Goal: Task Accomplishment & Management: Use online tool/utility

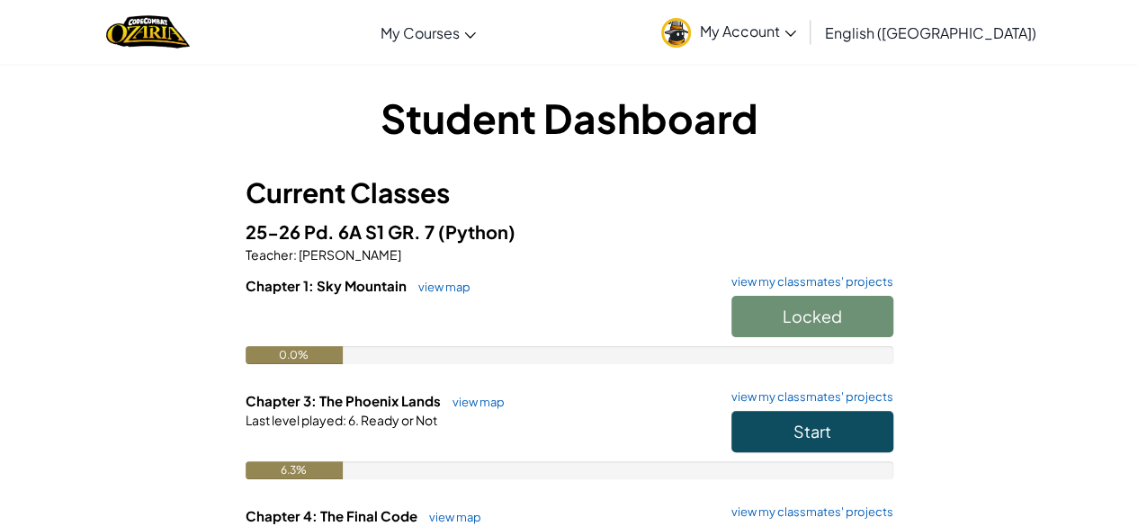
click at [613, 368] on div "Chapter 1: Sky Mountain view map view my classmates' projects Locked 0.0%" at bounding box center [570, 333] width 648 height 115
click at [772, 427] on button "Start" at bounding box center [813, 431] width 162 height 41
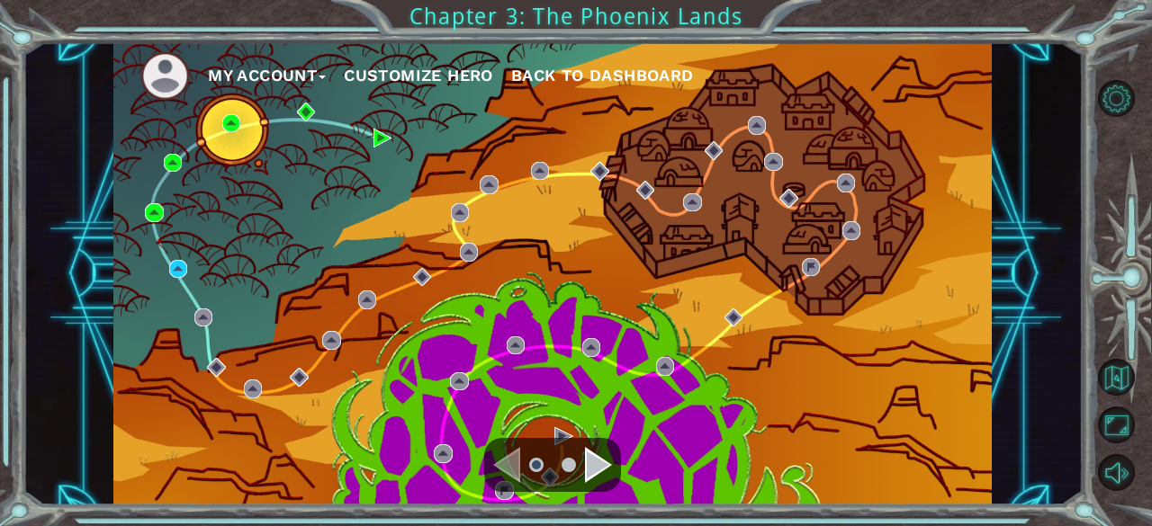
click at [185, 328] on div "My Account Customize Hero Back to Dashboard" at bounding box center [552, 273] width 878 height 463
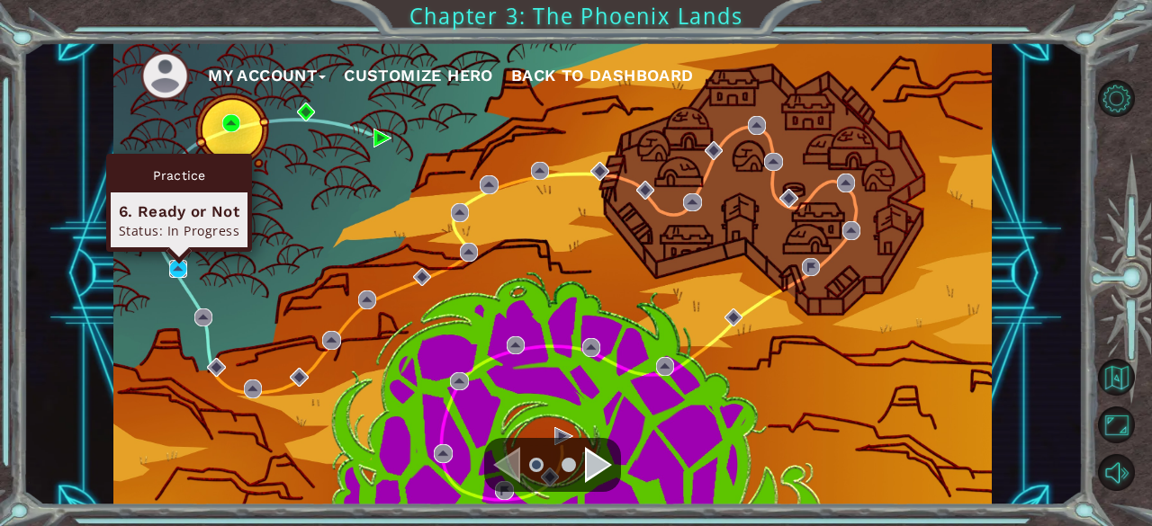
click at [184, 273] on img at bounding box center [178, 269] width 18 height 18
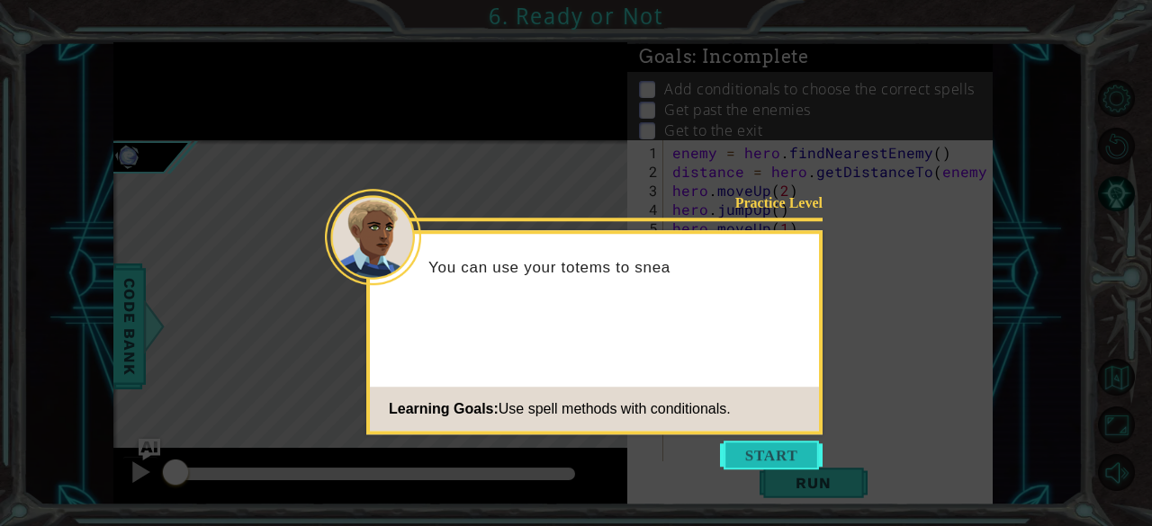
click at [776, 467] on button "Start" at bounding box center [771, 455] width 103 height 29
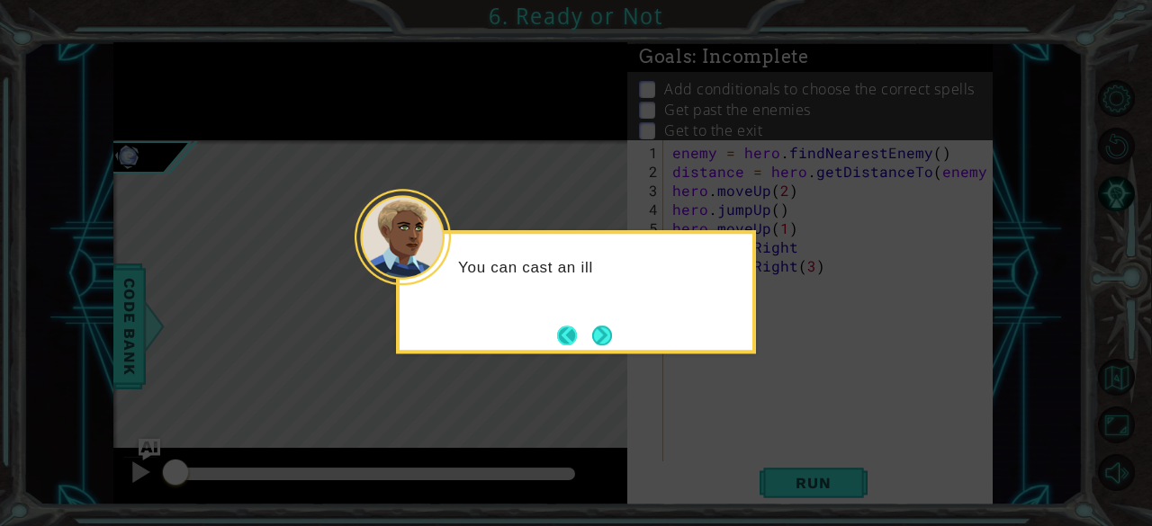
click at [583, 326] on button "Back" at bounding box center [574, 336] width 35 height 20
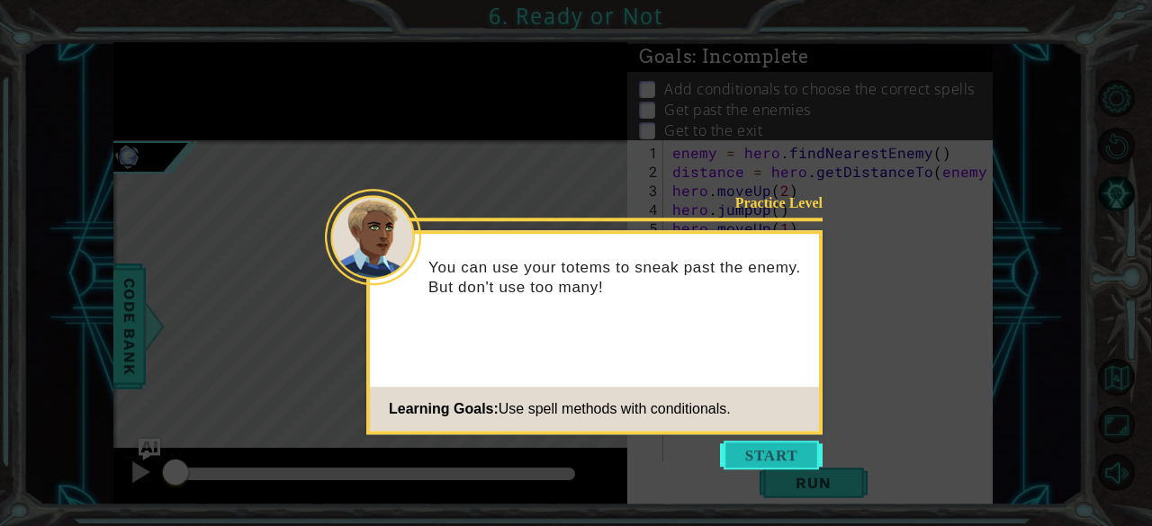
click at [767, 460] on button "Start" at bounding box center [771, 455] width 103 height 29
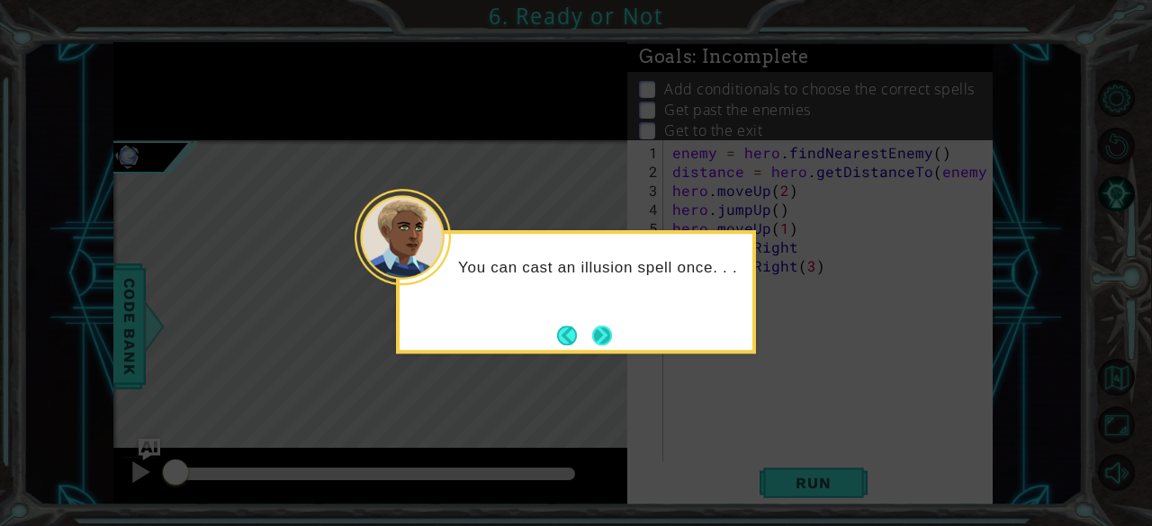
click at [606, 329] on button "Next" at bounding box center [601, 335] width 23 height 23
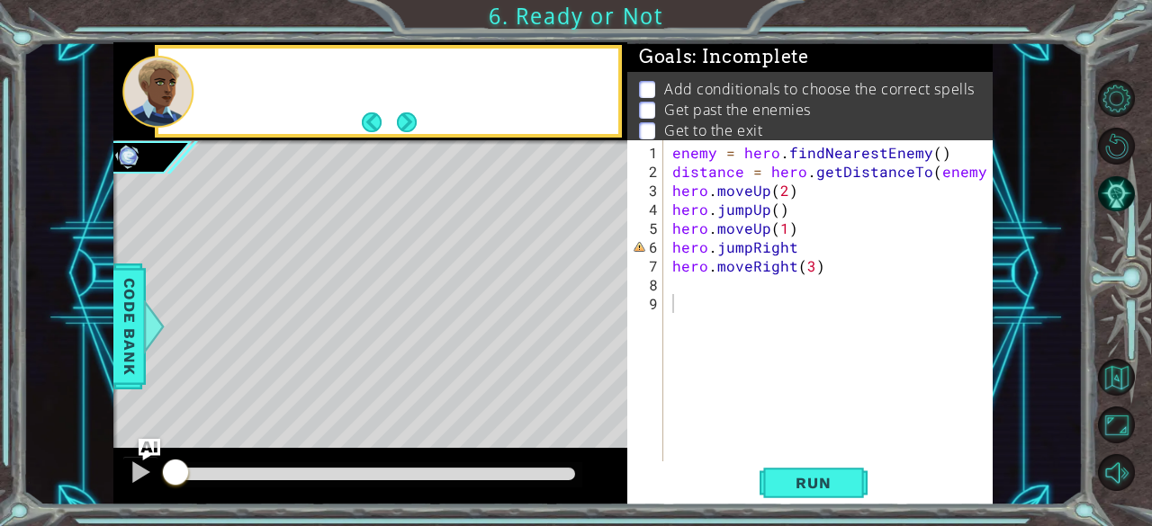
click at [606, 329] on div "Level Map" at bounding box center [528, 405] width 831 height 530
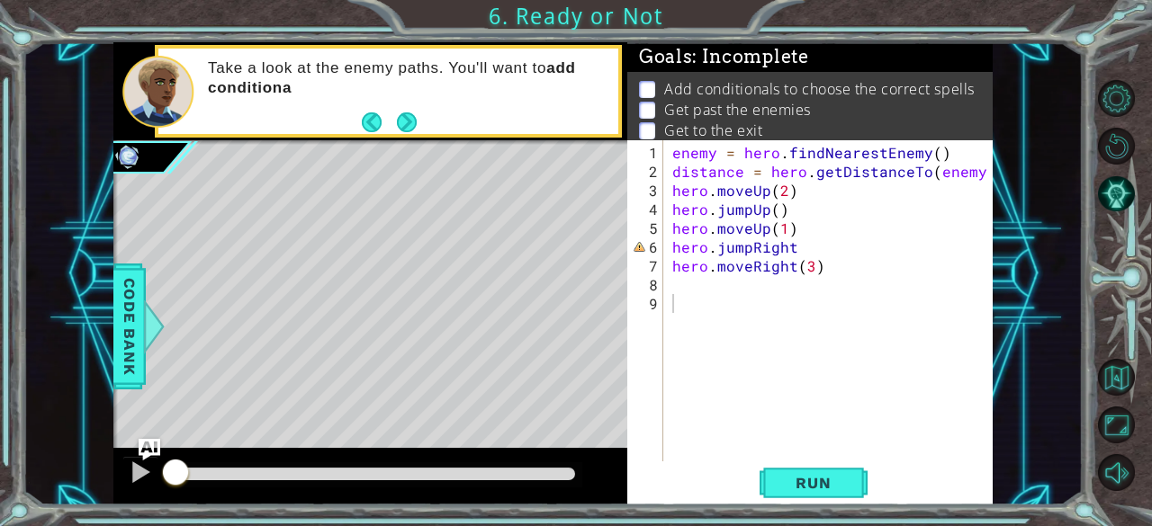
click at [606, 329] on div "Level Map" at bounding box center [528, 405] width 831 height 530
click at [792, 490] on span "Run" at bounding box center [812, 483] width 71 height 18
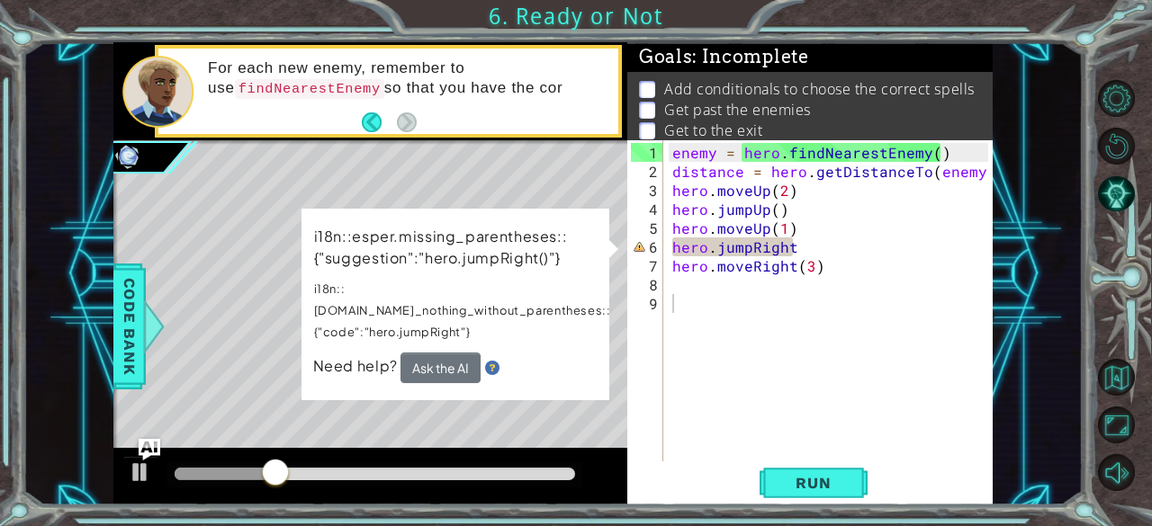
click at [552, 362] on div "i18n::esper.missing_parentheses::{"suggestion":"hero.jumpRight()"} i18n::[DOMAI…" at bounding box center [455, 305] width 308 height 192
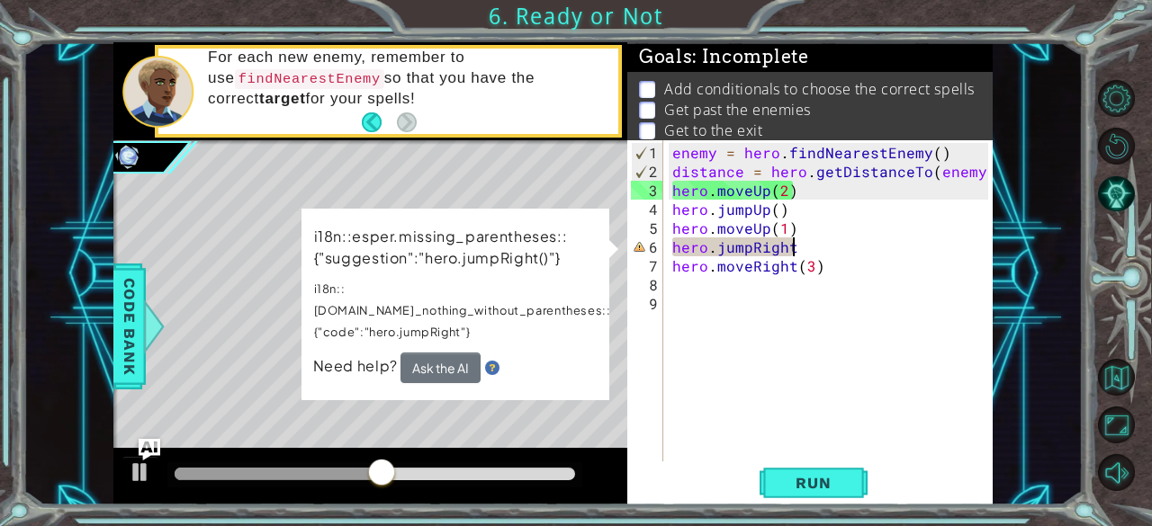
click at [801, 250] on div "enemy = hero . findNearestEnemy ( ) distance = hero . getDistanceTo ( enemy ) h…" at bounding box center [833, 322] width 329 height 359
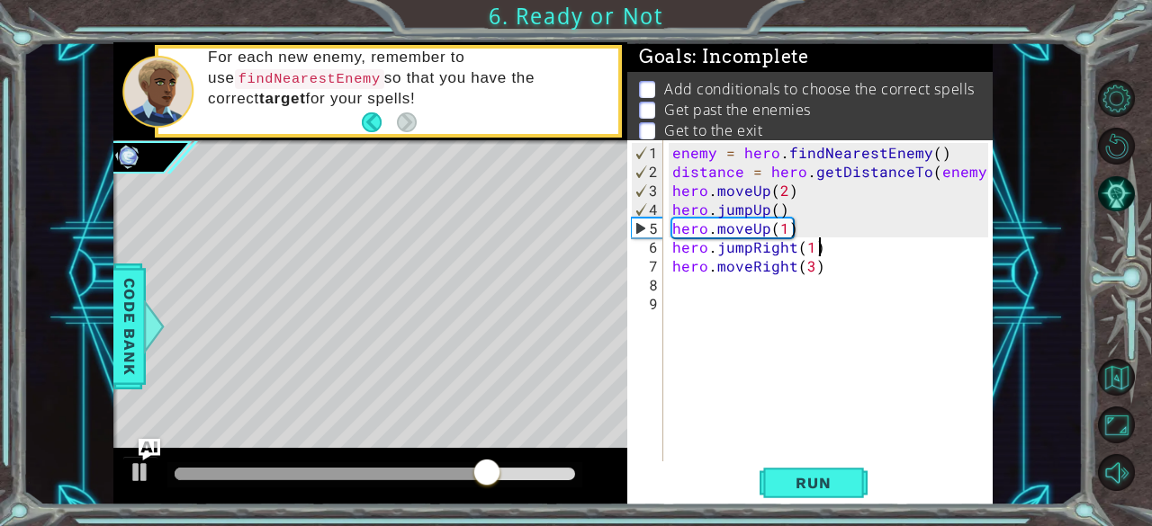
type textarea "hero.jumpRight(1)"
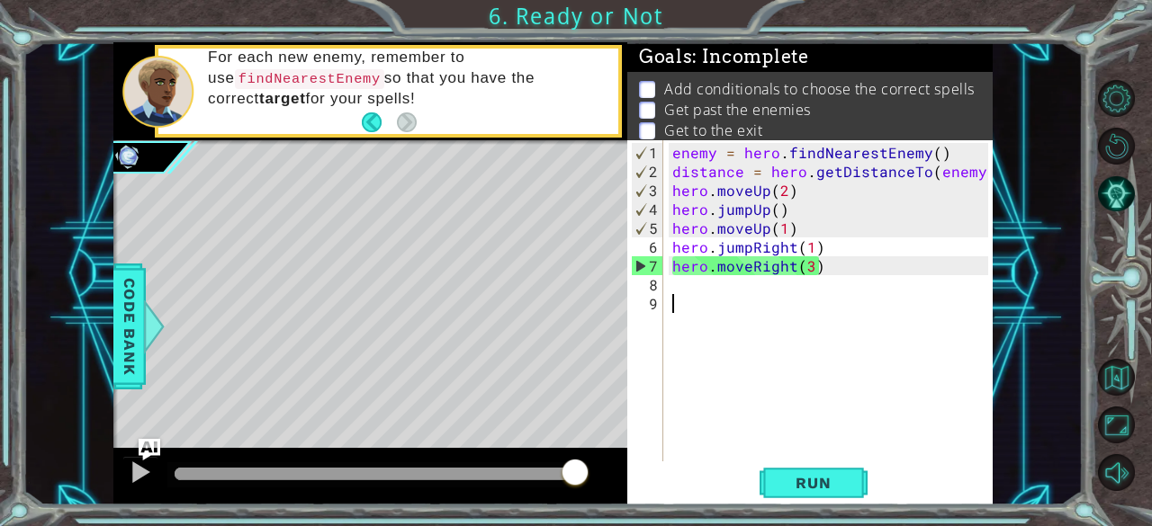
click at [776, 447] on div "enemy = hero . findNearestEnemy ( ) distance = hero . getDistanceTo ( enemy ) h…" at bounding box center [833, 322] width 329 height 359
click at [789, 477] on span "Run" at bounding box center [812, 483] width 71 height 18
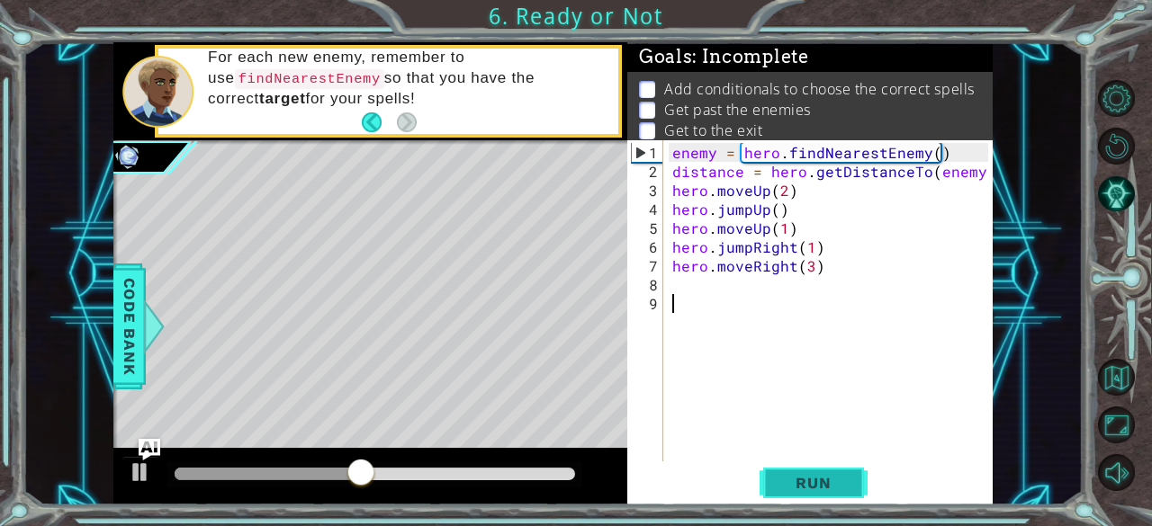
drag, startPoint x: 789, startPoint y: 477, endPoint x: 768, endPoint y: 478, distance: 20.7
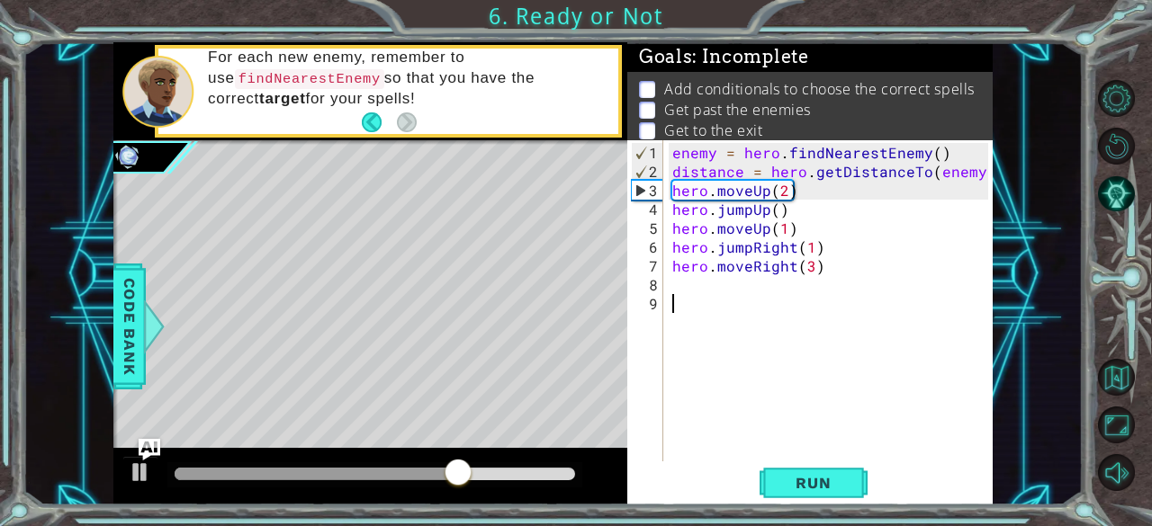
drag, startPoint x: 768, startPoint y: 478, endPoint x: 696, endPoint y: 424, distance: 90.0
click at [696, 424] on div "enemy = hero . findNearestEnemy ( ) distance = hero . getDistanceTo ( enemy ) h…" at bounding box center [833, 322] width 329 height 359
click at [698, 425] on div "enemy = hero . findNearestEnemy ( ) distance = hero . getDistanceTo ( enemy ) h…" at bounding box center [833, 322] width 329 height 359
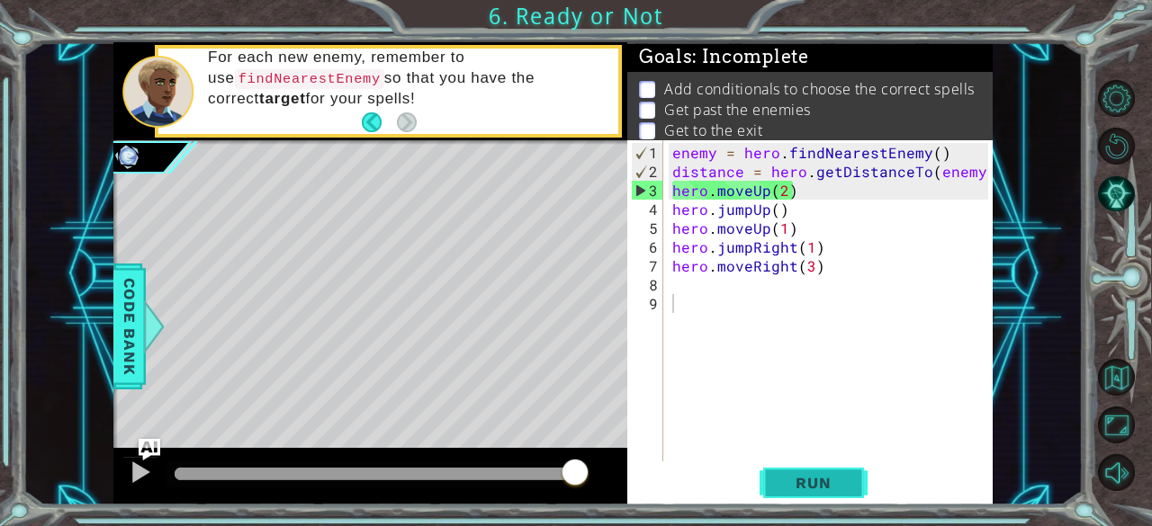
click at [830, 487] on span "Run" at bounding box center [812, 483] width 71 height 18
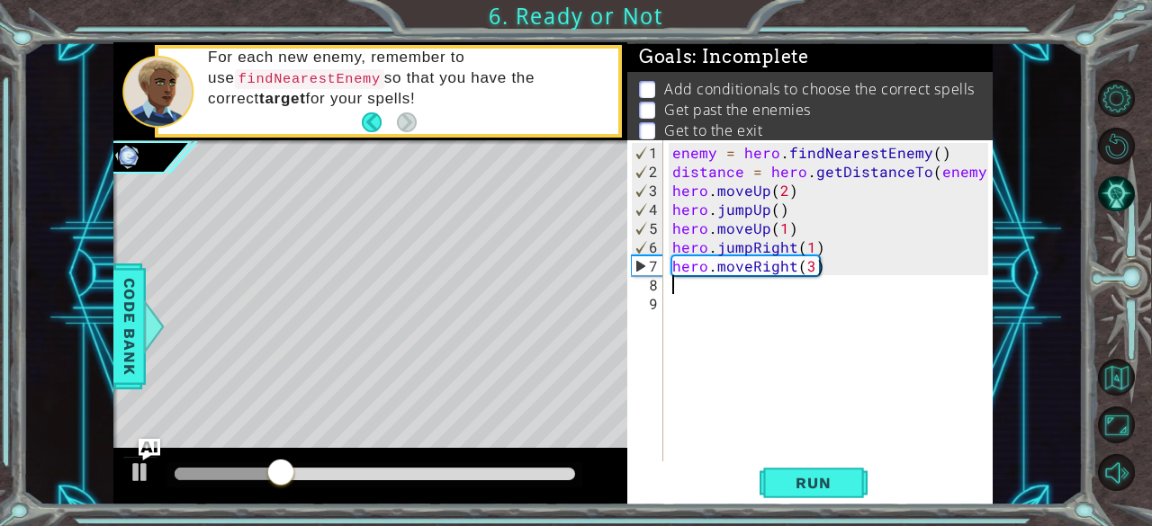
click at [677, 287] on div "enemy = hero . findNearestEnemy ( ) distance = hero . getDistanceTo ( enemy ) h…" at bounding box center [833, 322] width 329 height 359
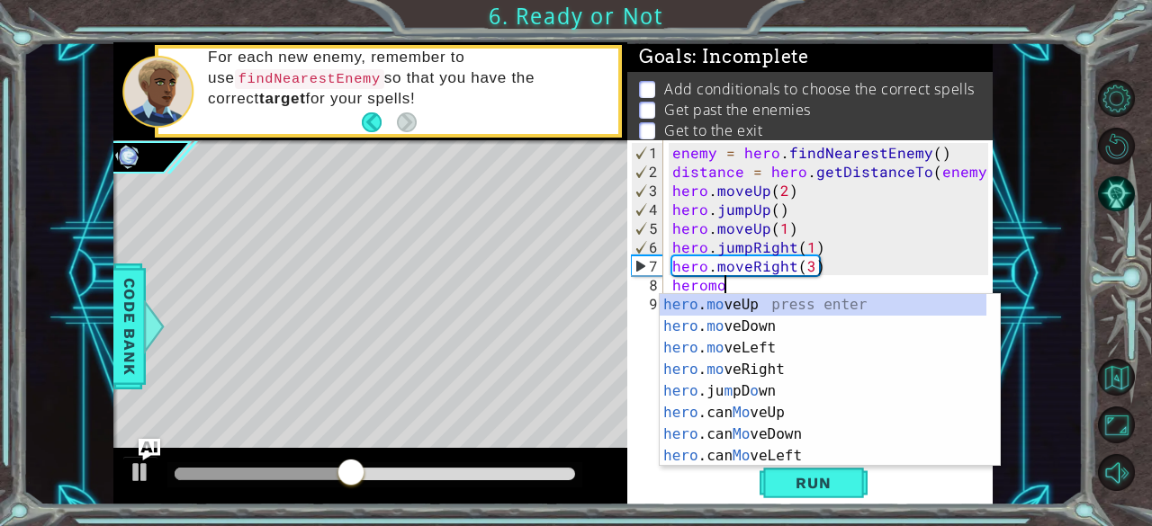
scroll to position [0, 4]
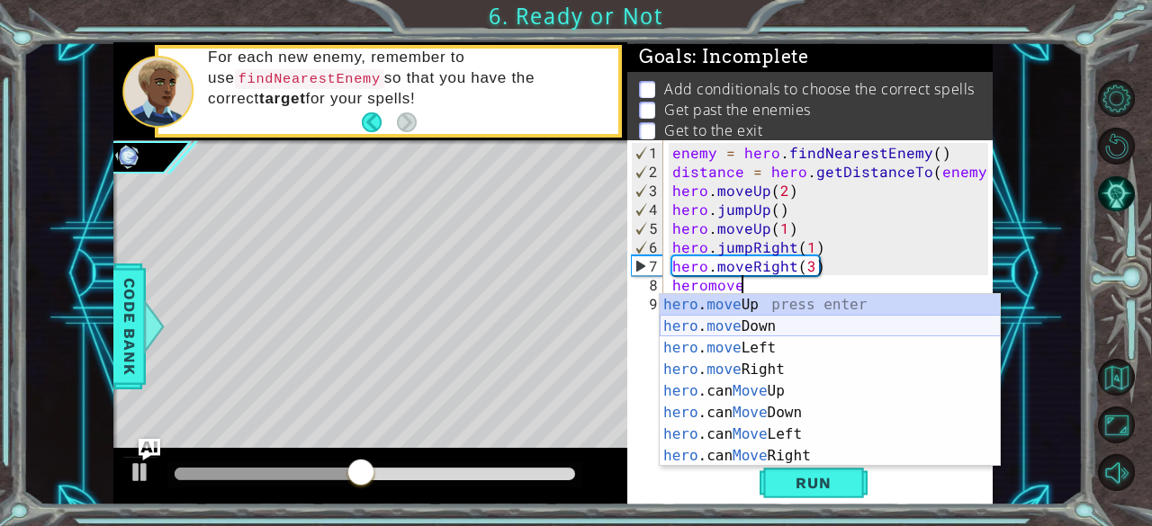
click at [716, 328] on div "hero . move Up press enter hero . move Down press enter hero . move Left press …" at bounding box center [830, 402] width 341 height 216
type textarea "hero.moveDown(1)"
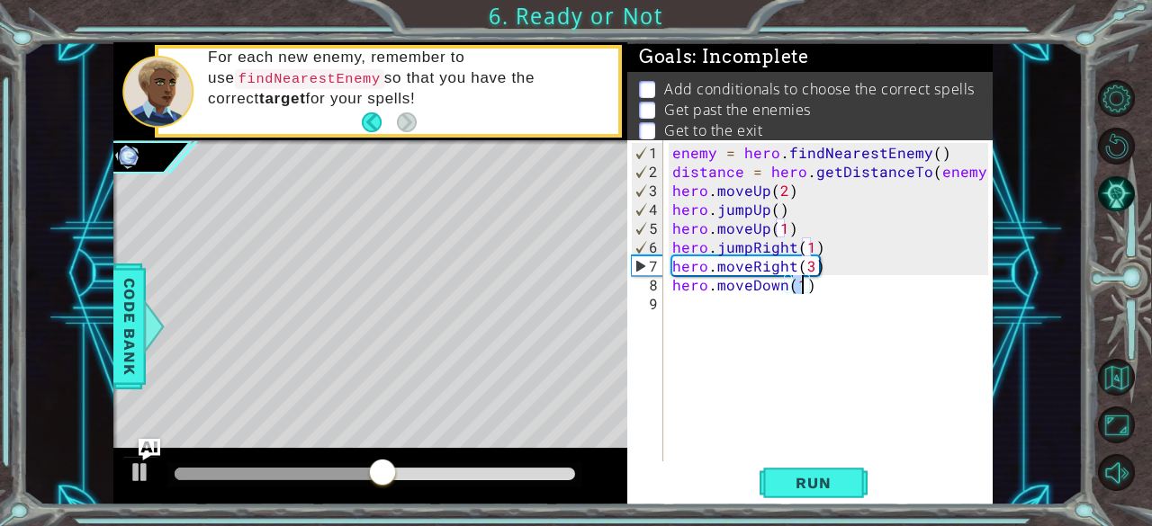
click at [692, 304] on div "enemy = hero . findNearestEnemy ( ) distance = hero . getDistanceTo ( enemy ) h…" at bounding box center [833, 322] width 329 height 359
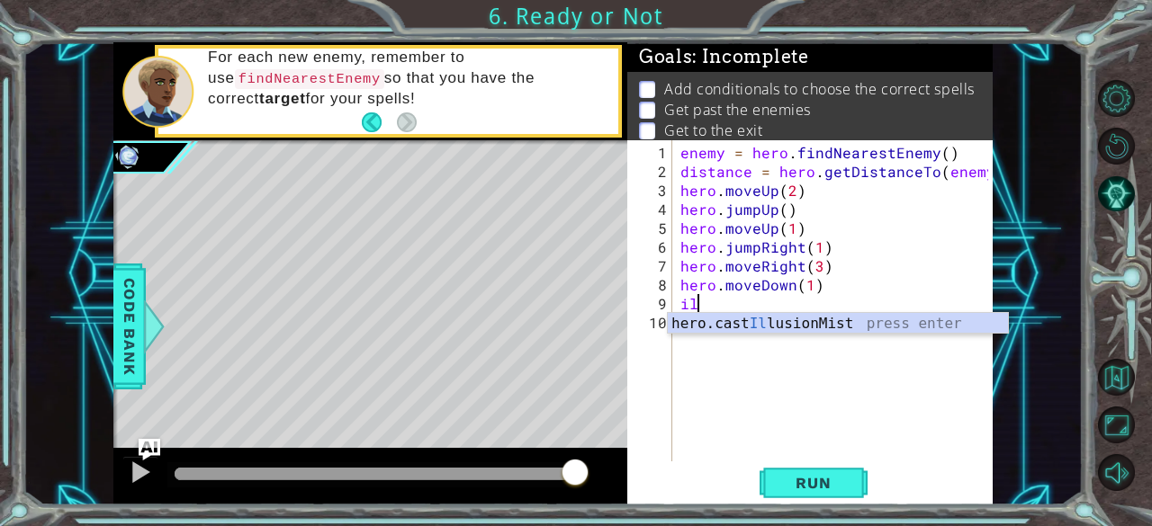
scroll to position [0, 0]
click at [720, 331] on div "hero.cast Ill usionMist press enter" at bounding box center [838, 345] width 341 height 65
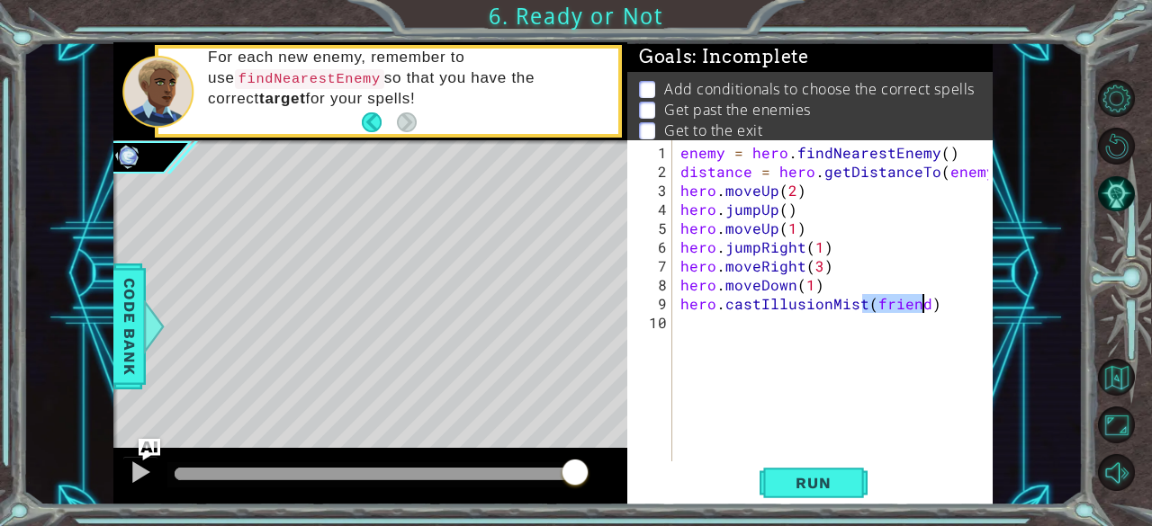
drag, startPoint x: 859, startPoint y: 297, endPoint x: 930, endPoint y: 301, distance: 71.2
click at [930, 301] on div "enemy = hero . findNearestEnemy ( ) distance = hero . getDistanceTo ( enemy ) h…" at bounding box center [837, 322] width 321 height 359
type textarea "hero.castIllusionMist"
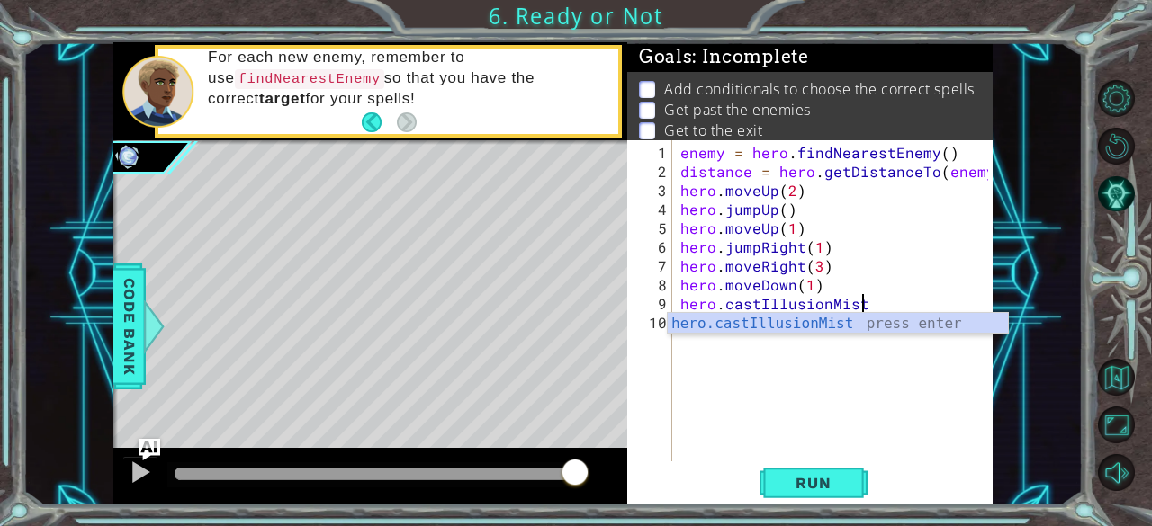
click at [790, 350] on div "enemy = hero . findNearestEnemy ( ) distance = hero . getDistanceTo ( enemy ) h…" at bounding box center [837, 322] width 321 height 359
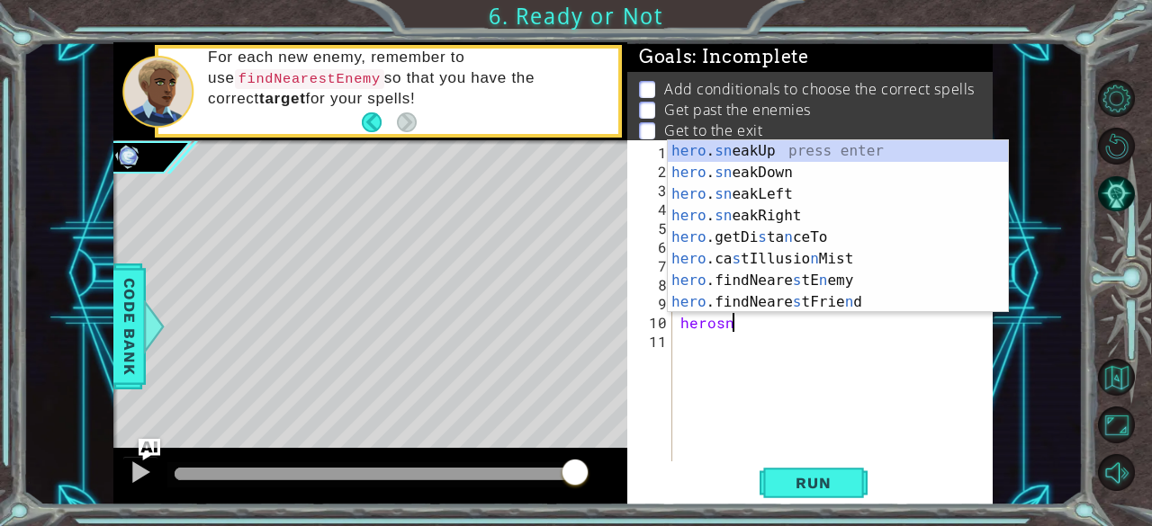
scroll to position [0, 3]
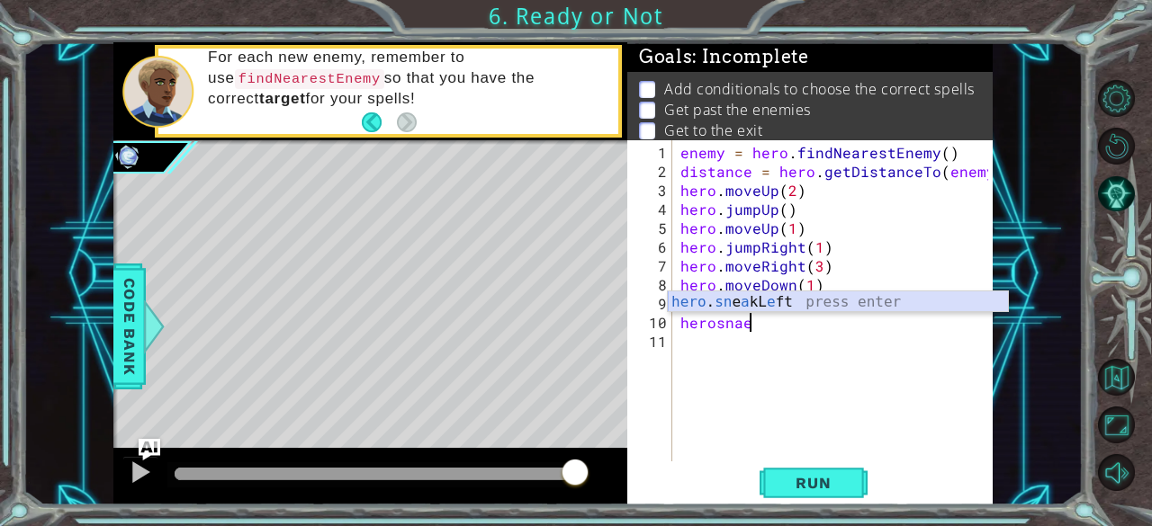
click at [759, 301] on div "hero . sn e a kL e ft press enter" at bounding box center [838, 324] width 341 height 65
click at [772, 294] on div "hero.sneakDown press enter" at bounding box center [838, 324] width 341 height 65
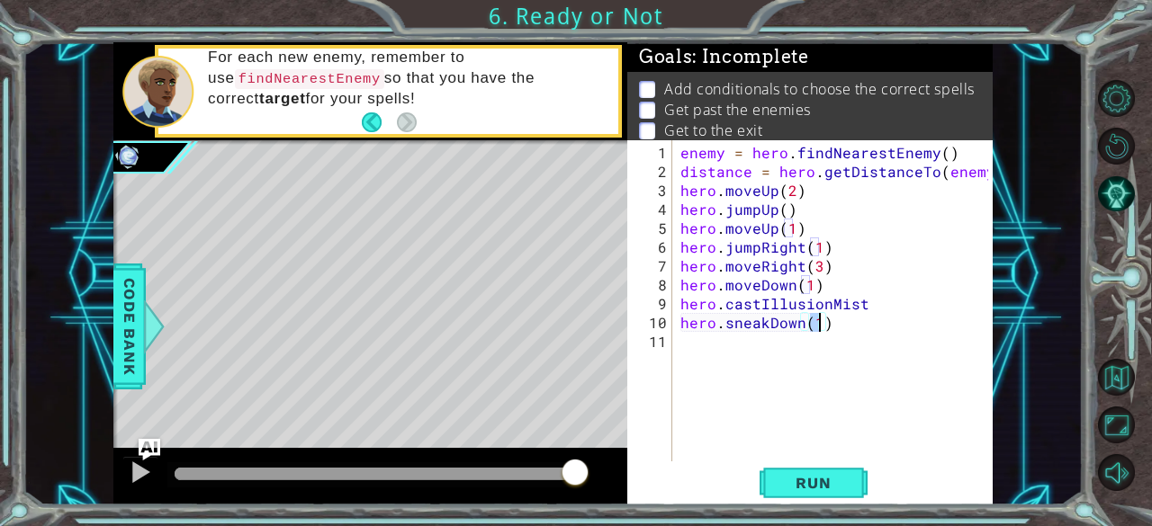
type textarea "hero.sneakDown(2)"
click at [719, 347] on div "enemy = hero . findNearestEnemy ( ) distance = hero . getDistanceTo ( enemy ) h…" at bounding box center [837, 322] width 321 height 359
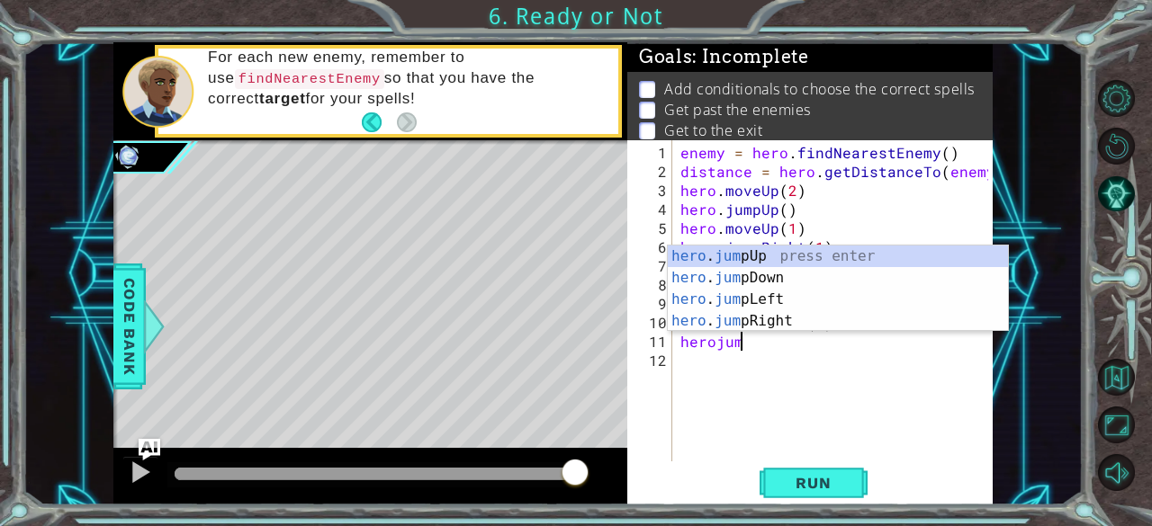
scroll to position [0, 3]
type textarea "herojump"
click at [714, 273] on div "hero . jump Up press enter hero . jump Down press enter hero . jump Left press …" at bounding box center [838, 311] width 341 height 130
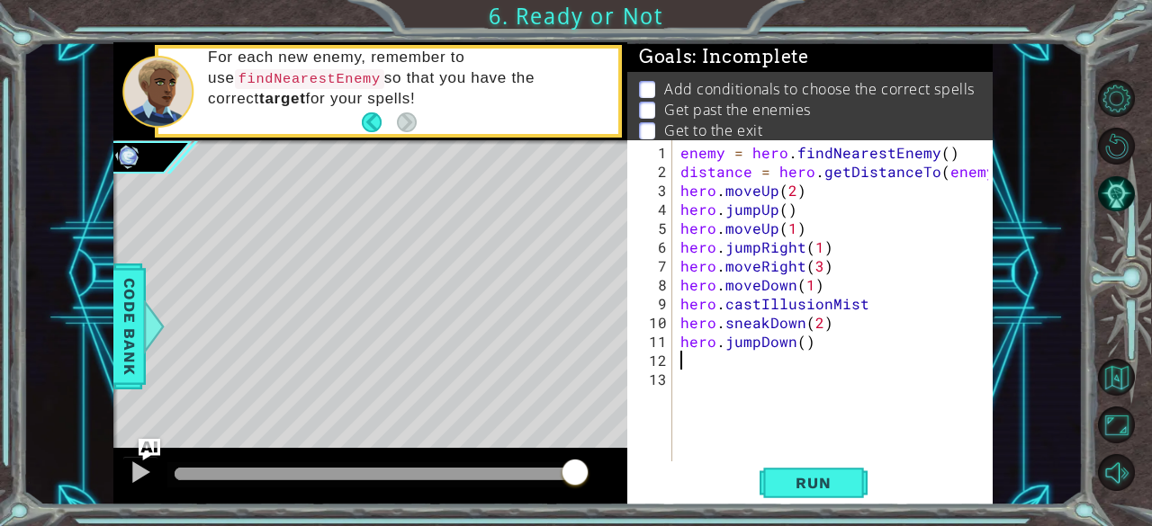
scroll to position [0, 0]
click at [799, 341] on div "enemy = hero . findNearestEnemy ( ) distance = hero . getDistanceTo ( enemy ) h…" at bounding box center [837, 322] width 321 height 359
click at [808, 481] on span "Run" at bounding box center [812, 483] width 71 height 18
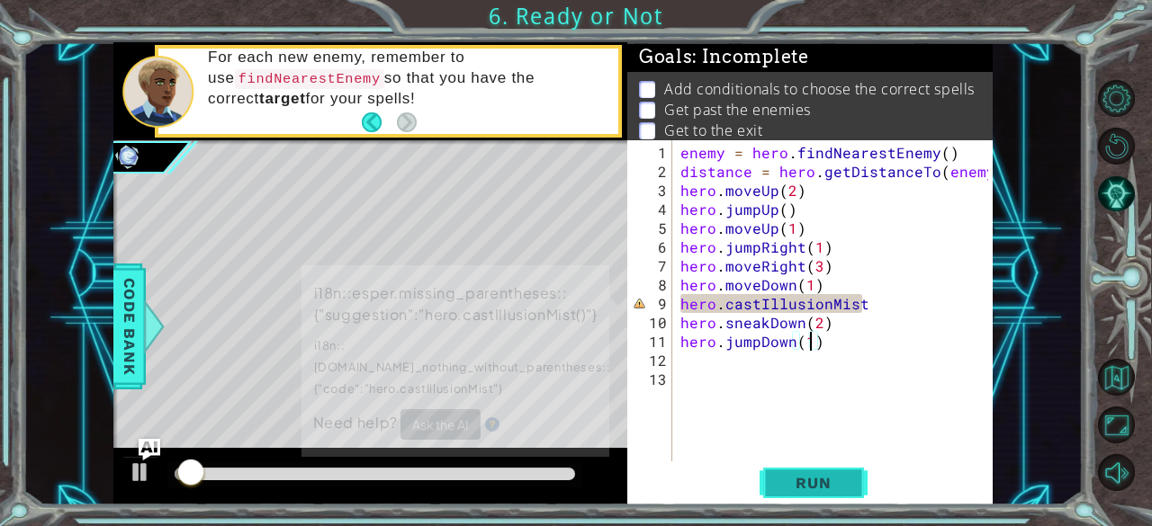
click at [808, 481] on span "Run" at bounding box center [812, 483] width 71 height 18
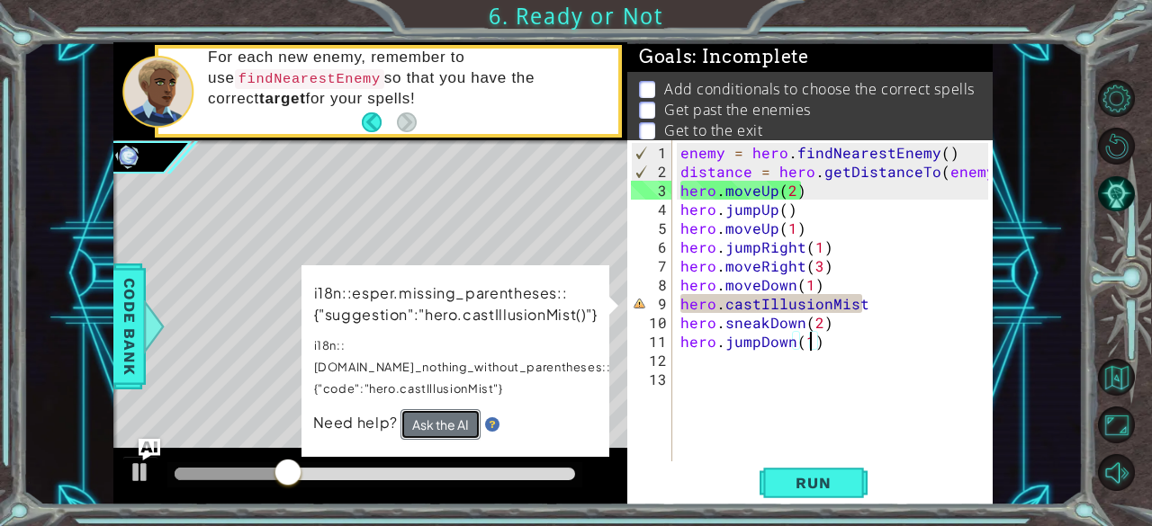
click at [436, 409] on button "Ask the AI" at bounding box center [440, 424] width 80 height 31
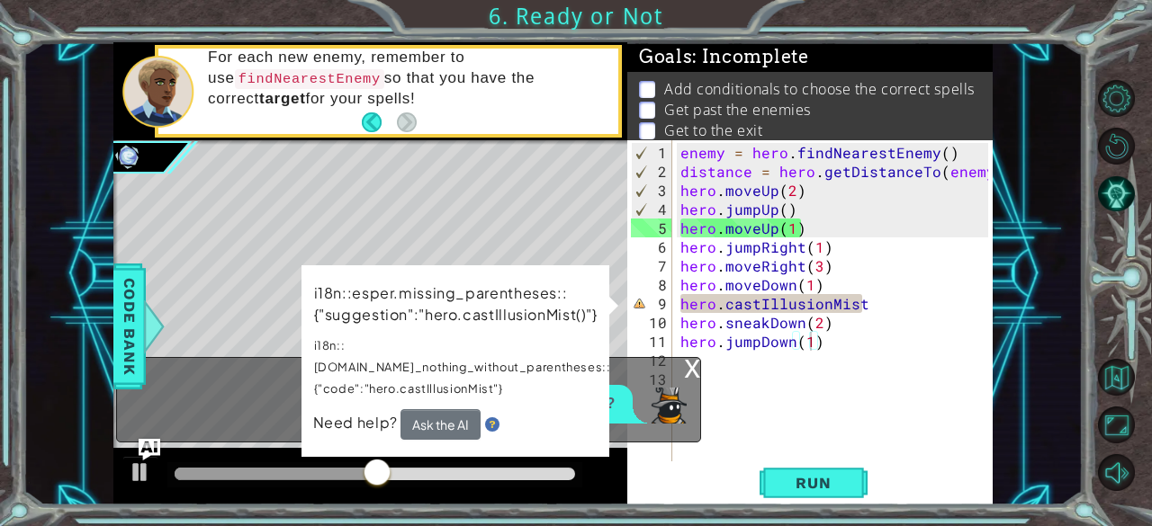
click at [604, 285] on div "i18n::esper.missing_parentheses::{"suggestion":"hero.castIllusionMist()"} i18n:…" at bounding box center [455, 361] width 309 height 193
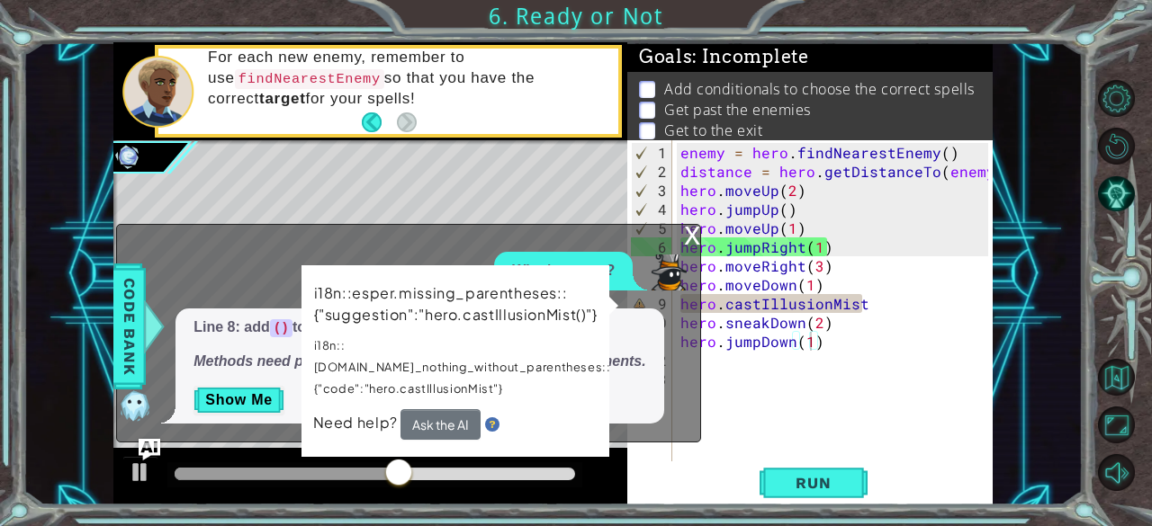
click at [599, 297] on div "i18n::esper.missing_parentheses::{"suggestion":"hero.castIllusionMist()"} i18n:…" at bounding box center [455, 361] width 310 height 196
click at [286, 390] on p "Show Me" at bounding box center [419, 400] width 452 height 29
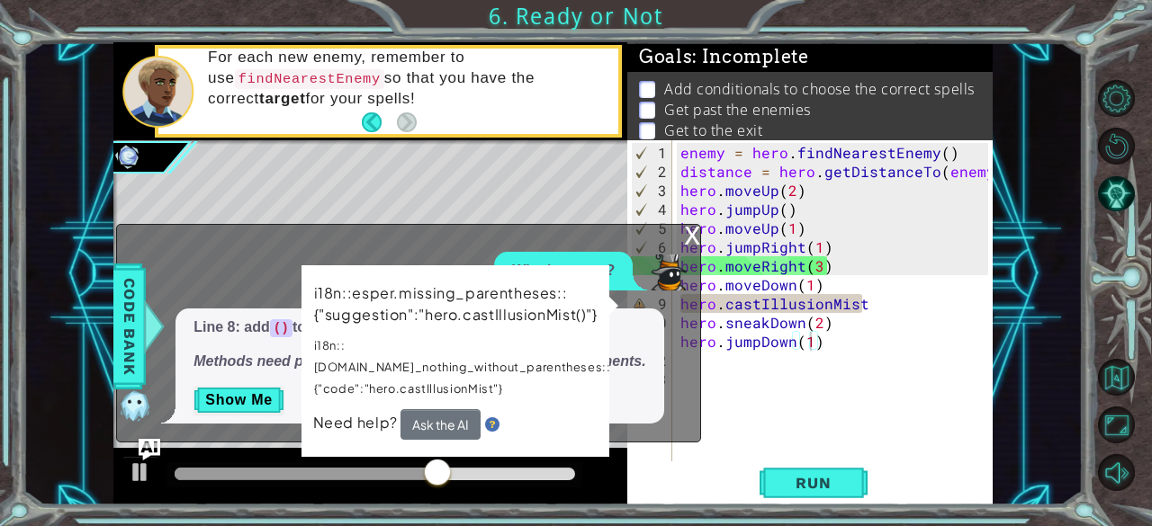
click at [277, 363] on em "Methods need parentheses to run, even if there are no arguments." at bounding box center [419, 361] width 452 height 15
click at [227, 396] on button "Show Me" at bounding box center [238, 400] width 91 height 29
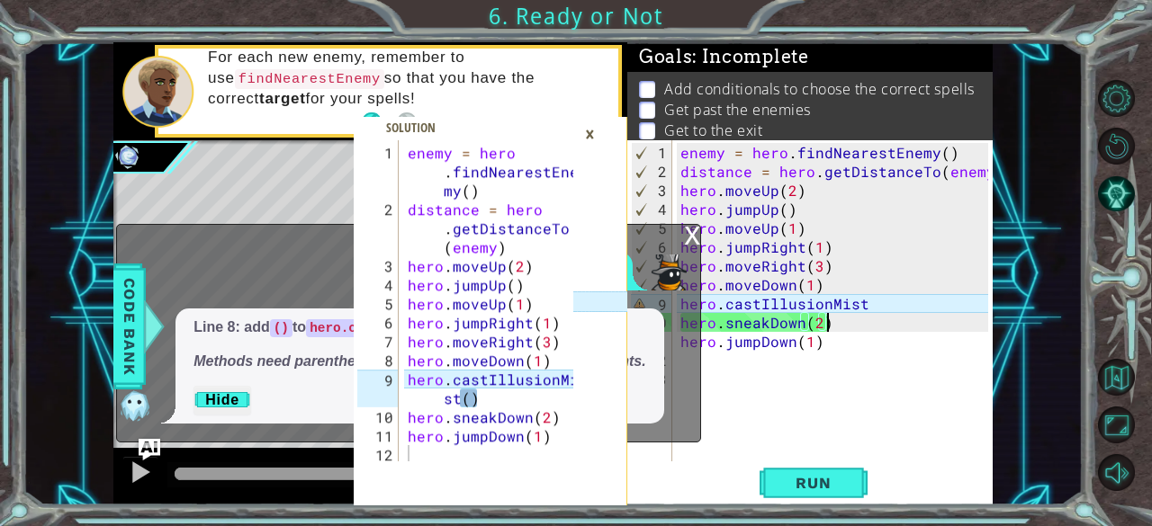
click at [861, 313] on div "enemy = hero . findNearestEnemy ( ) distance = hero . getDistanceTo ( enemy ) h…" at bounding box center [837, 322] width 321 height 359
click at [861, 301] on div "enemy = hero . findNearestEnemy ( ) distance = hero . getDistanceTo ( enemy ) h…" at bounding box center [837, 322] width 321 height 359
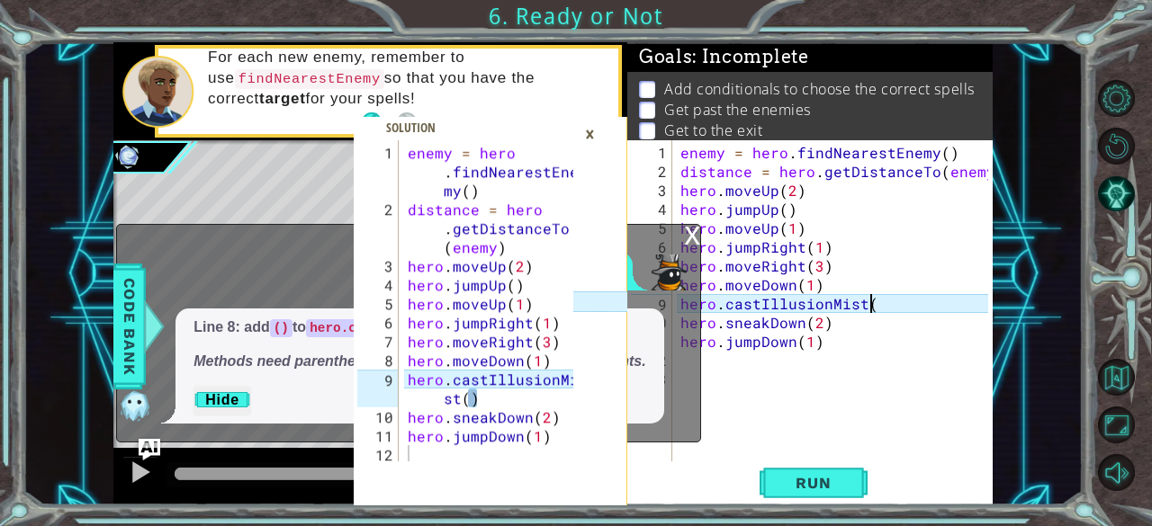
scroll to position [0, 11]
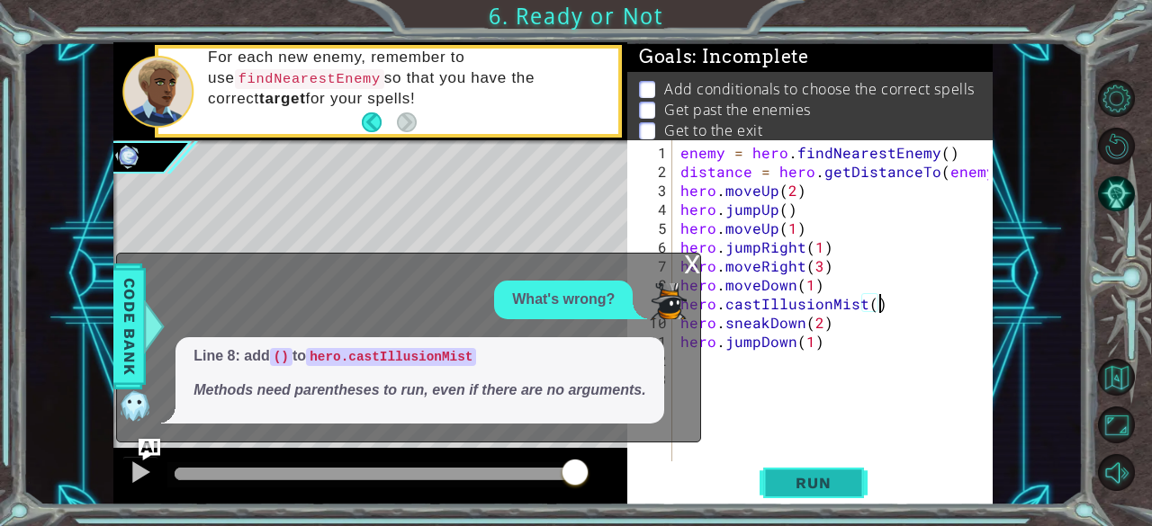
type textarea "hero.castIllusionMist()"
click at [829, 475] on span "Run" at bounding box center [812, 483] width 71 height 18
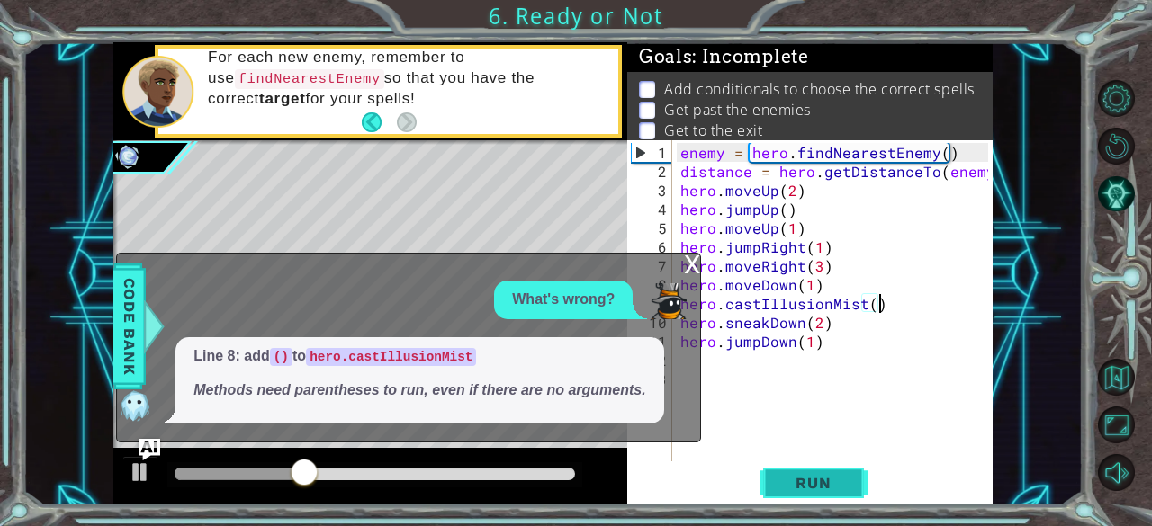
click at [834, 492] on button "Run" at bounding box center [813, 483] width 108 height 37
click at [693, 269] on div "x" at bounding box center [692, 263] width 16 height 18
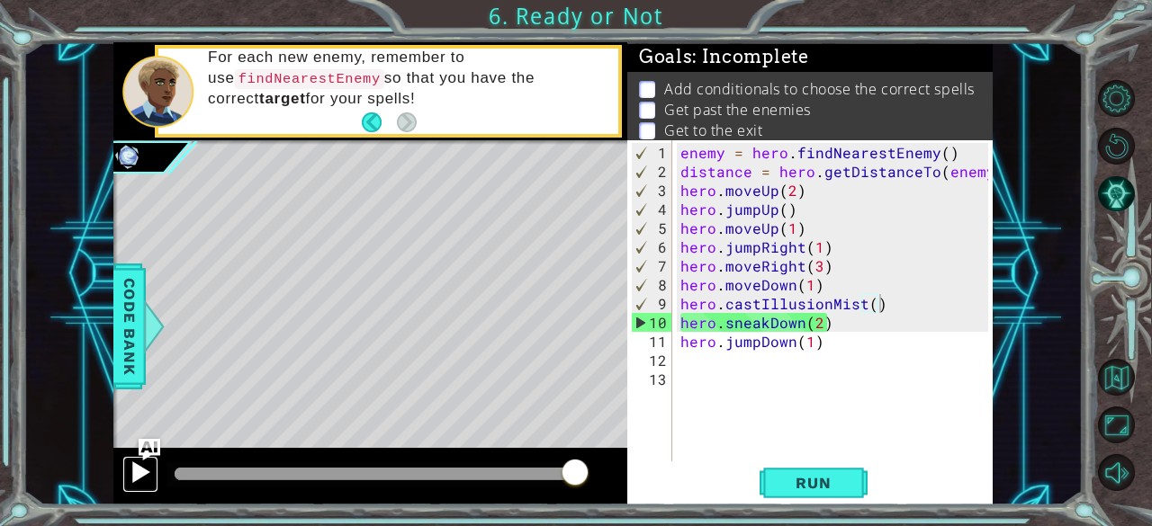
click at [154, 490] on button at bounding box center [140, 474] width 36 height 37
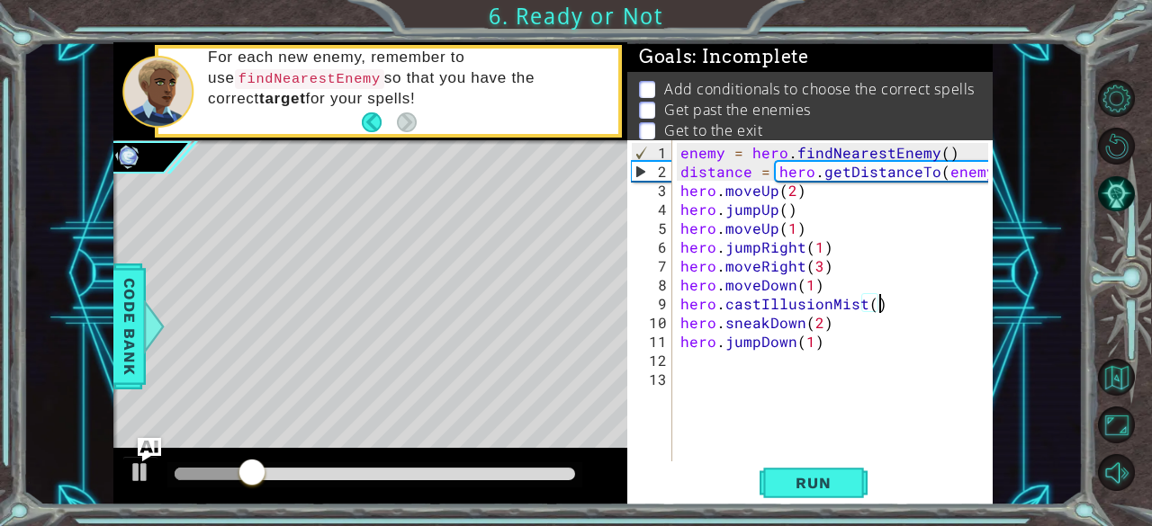
click at [144, 442] on img "Ask AI" at bounding box center [149, 448] width 23 height 23
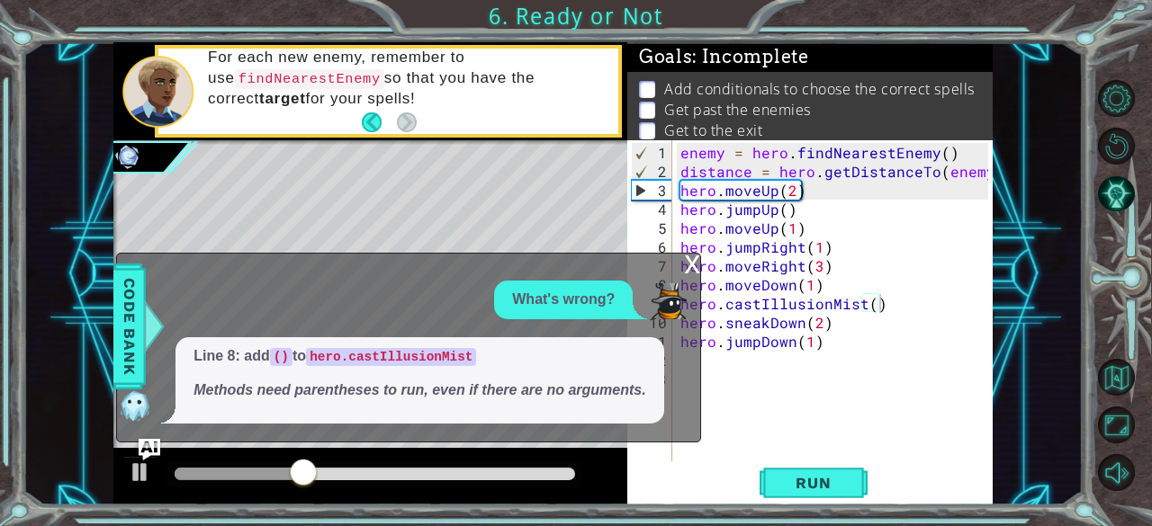
click at [520, 290] on p "What's wrong?" at bounding box center [563, 300] width 103 height 21
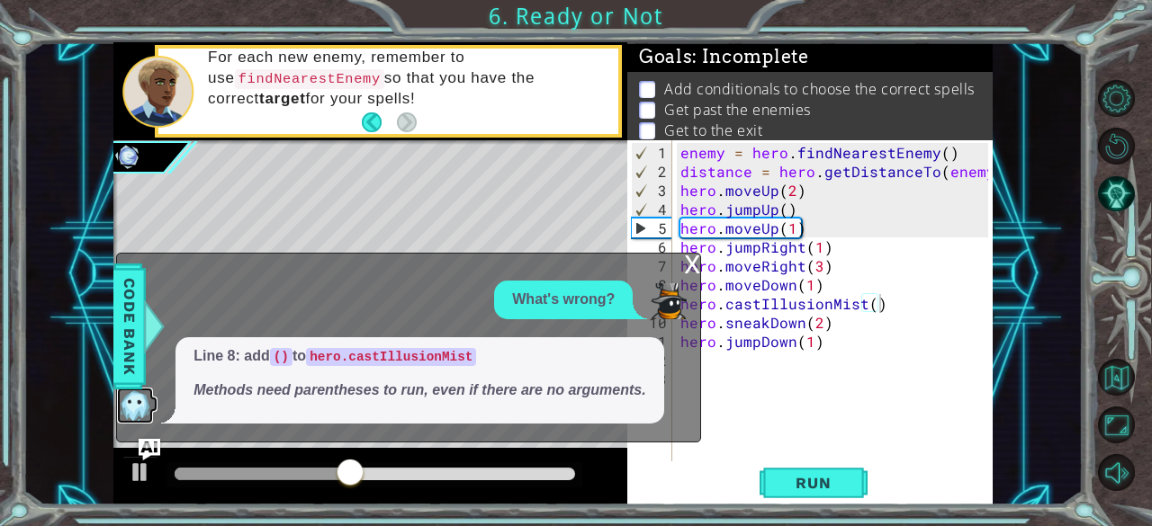
click at [142, 413] on img at bounding box center [135, 406] width 36 height 36
